Goal: Transaction & Acquisition: Subscribe to service/newsletter

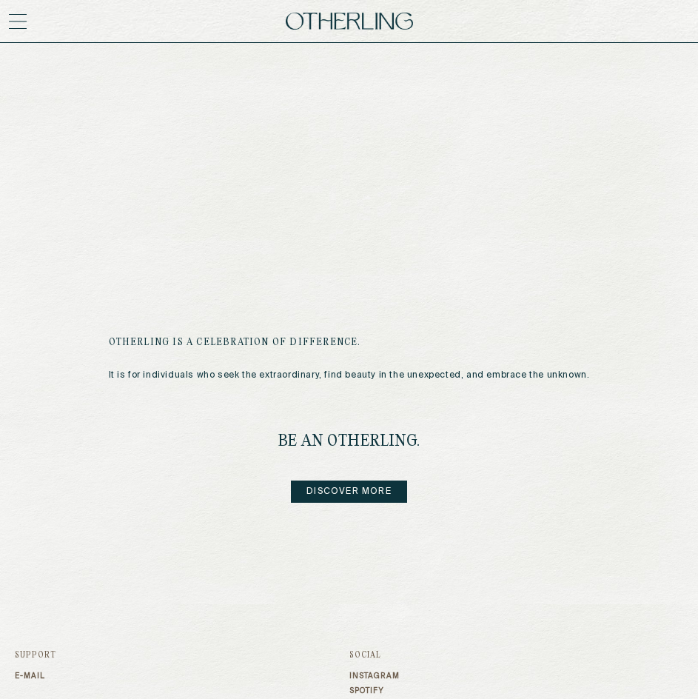
scroll to position [1434, 0]
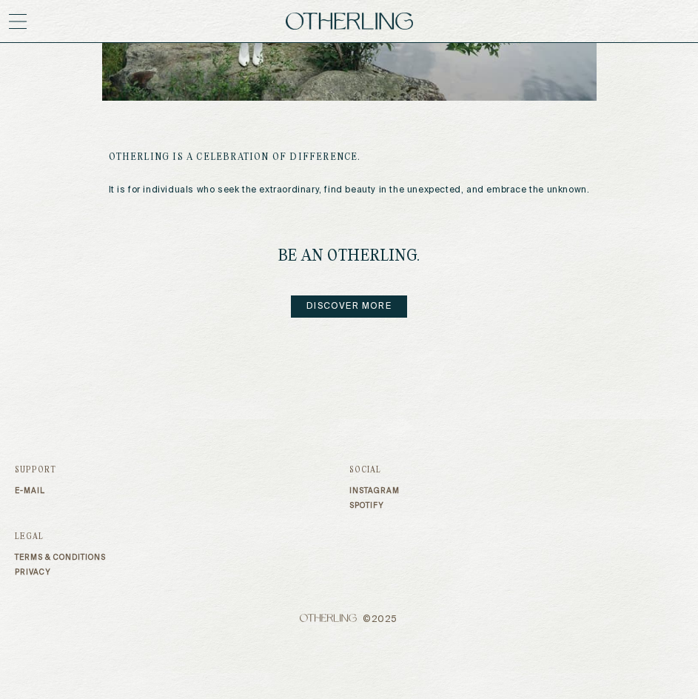
click at [38, 492] on link "E-mail" at bounding box center [182, 491] width 335 height 9
click at [30, 489] on link "E-mail" at bounding box center [182, 491] width 335 height 9
click at [347, 310] on link "Discover more" at bounding box center [349, 306] width 116 height 22
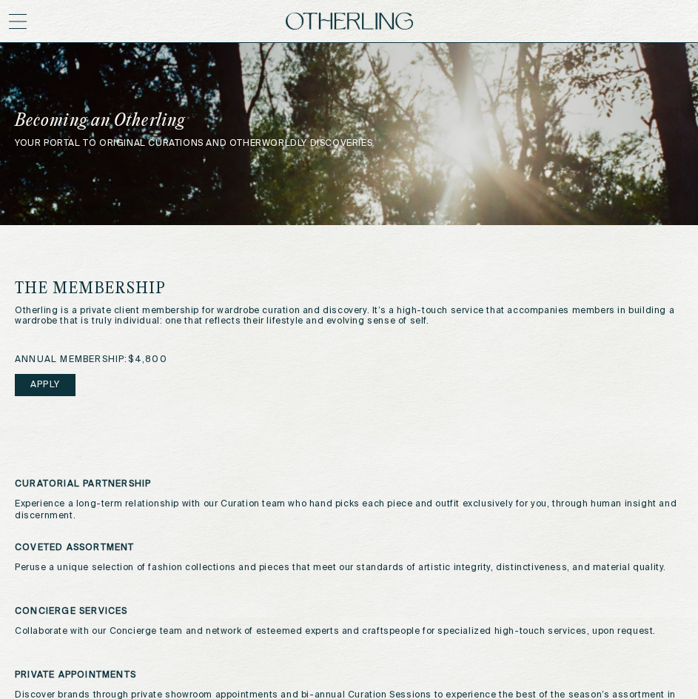
drag, startPoint x: 54, startPoint y: 421, endPoint x: 52, endPoint y: 377, distance: 44.5
click at [55, 420] on div "annual membership: $4,800 Apply" at bounding box center [349, 395] width 669 height 80
